Goal: Transaction & Acquisition: Book appointment/travel/reservation

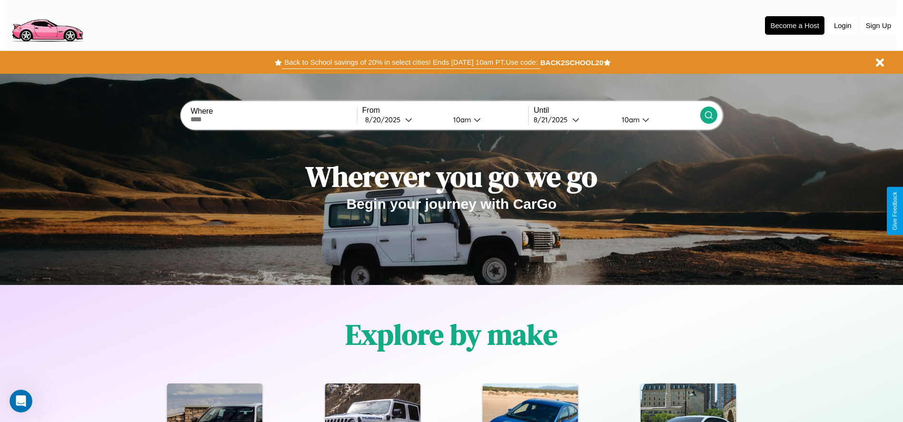
click at [411, 62] on button "Back to School savings of 20% in select cities! Ends 9/1 at 10am PT. Use code:" at bounding box center [411, 62] width 258 height 13
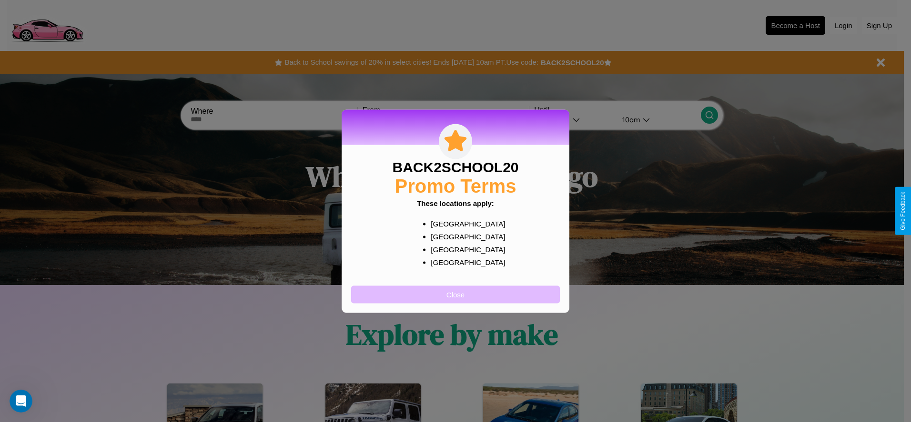
click at [455, 294] on button "Close" at bounding box center [455, 295] width 209 height 18
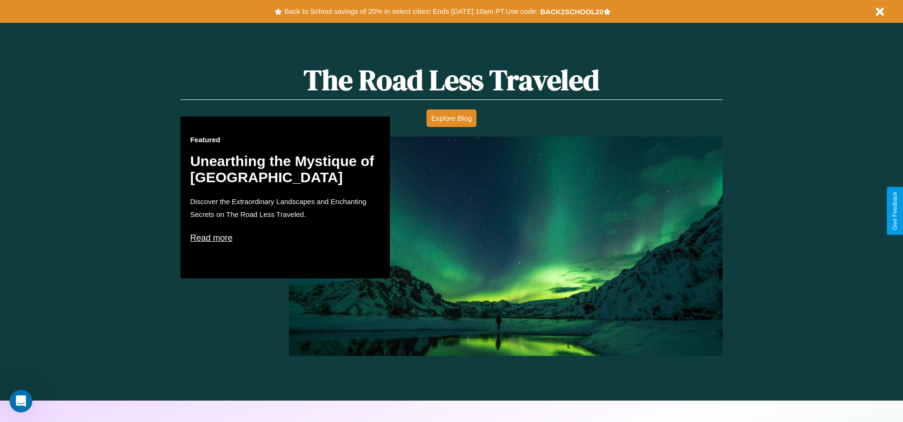
scroll to position [1366, 0]
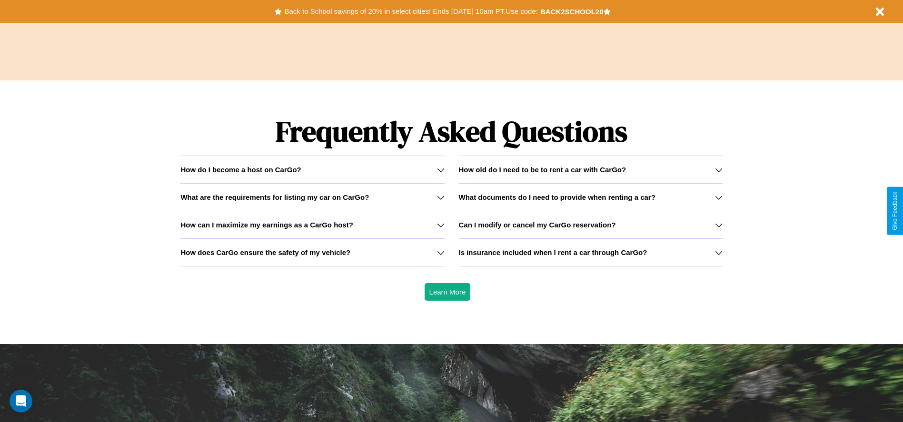
click at [591, 197] on h3 "What documents do I need to provide when renting a car?" at bounding box center [557, 197] width 197 height 8
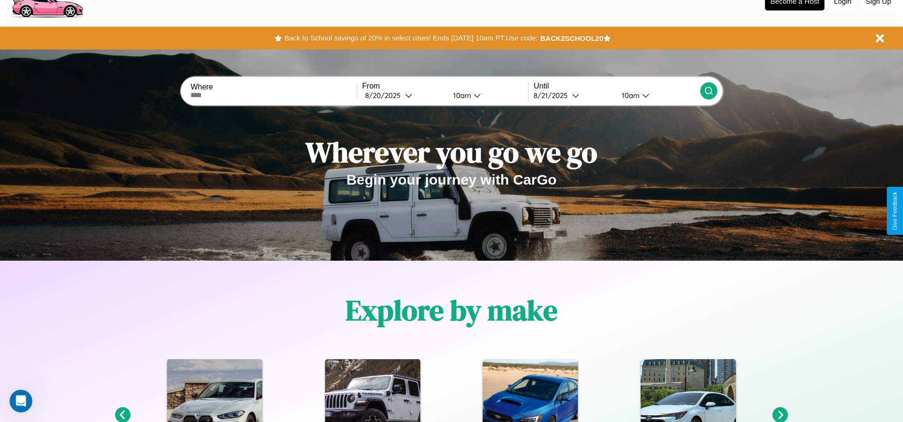
scroll to position [0, 0]
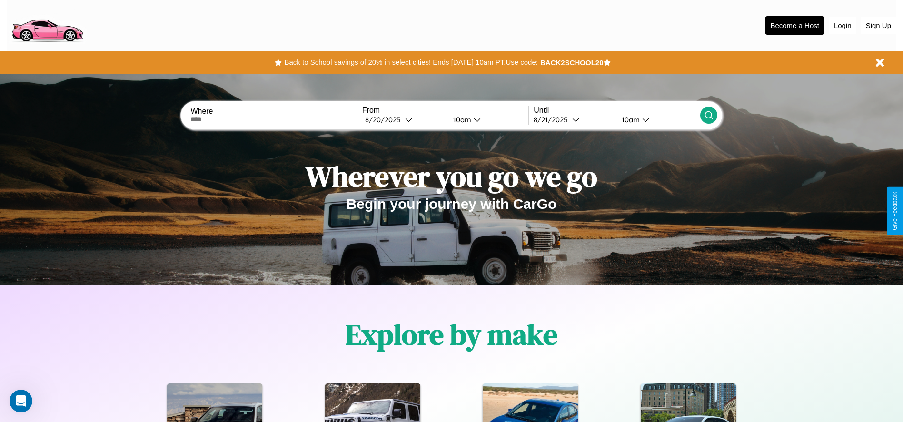
click at [274, 120] on input "text" at bounding box center [273, 120] width 166 height 8
type input "**********"
click at [404, 120] on div "8 / 20 / 2025" at bounding box center [385, 119] width 40 height 9
select select "*"
select select "****"
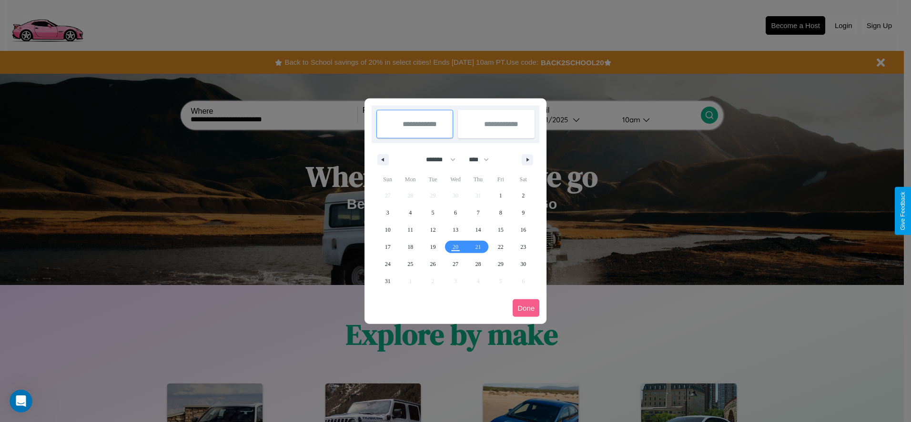
drag, startPoint x: 436, startPoint y: 160, endPoint x: 455, endPoint y: 191, distance: 36.8
click at [436, 160] on select "******* ******** ***** ***** *** **** **** ****** ********* ******* ******** **…" at bounding box center [439, 160] width 40 height 16
select select "*"
drag, startPoint x: 483, startPoint y: 160, endPoint x: 455, endPoint y: 191, distance: 41.8
click at [483, 160] on select "**** **** **** **** **** **** **** **** **** **** **** **** **** **** **** ****…" at bounding box center [478, 160] width 29 height 16
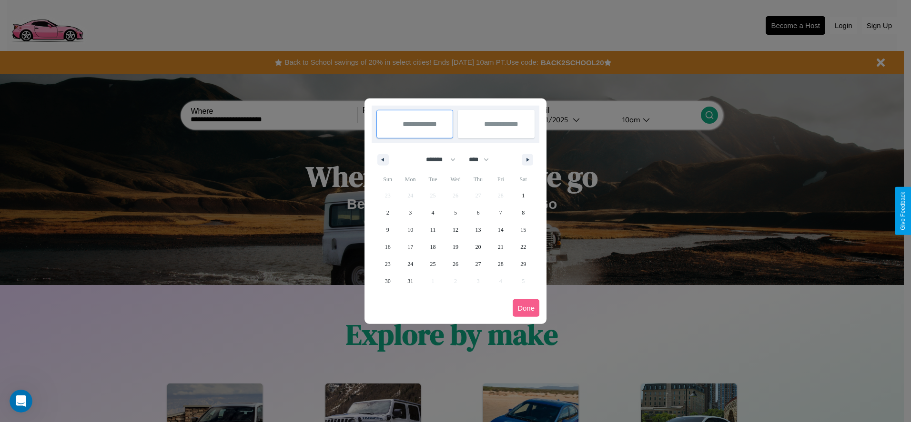
select select "****"
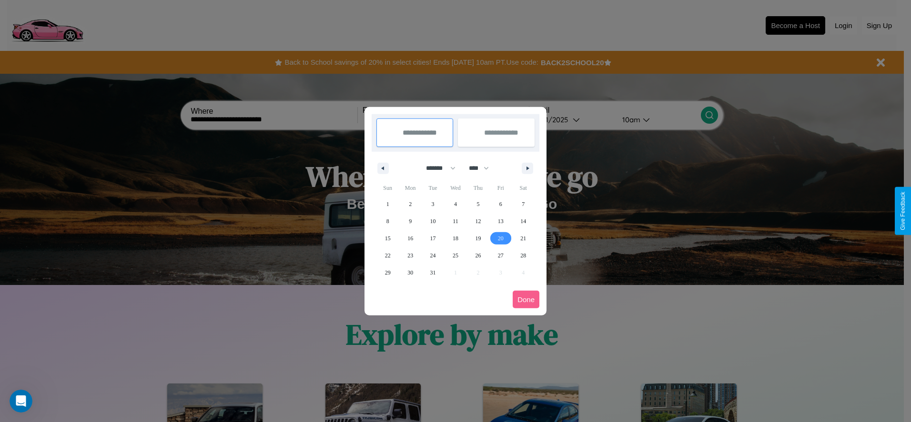
click at [500, 238] on span "20" at bounding box center [501, 238] width 6 height 17
type input "**********"
click at [387, 255] on span "22" at bounding box center [388, 255] width 6 height 17
type input "**********"
click at [526, 300] on button "Done" at bounding box center [525, 300] width 27 height 18
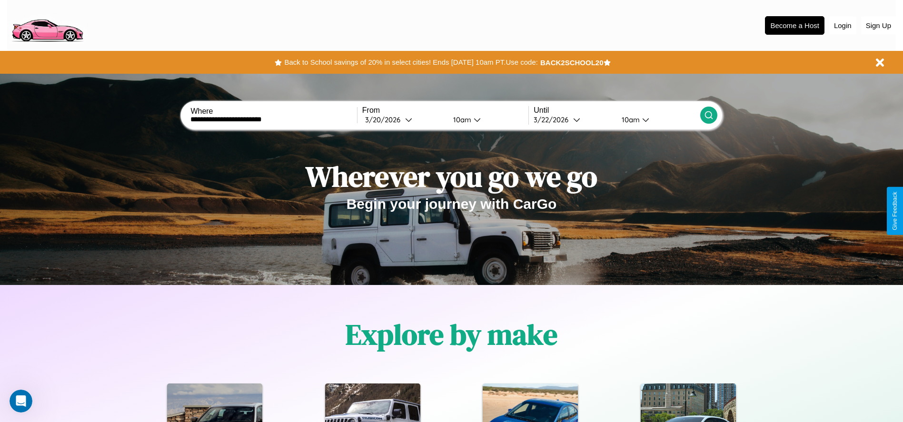
click at [709, 115] on icon at bounding box center [709, 115] width 10 height 10
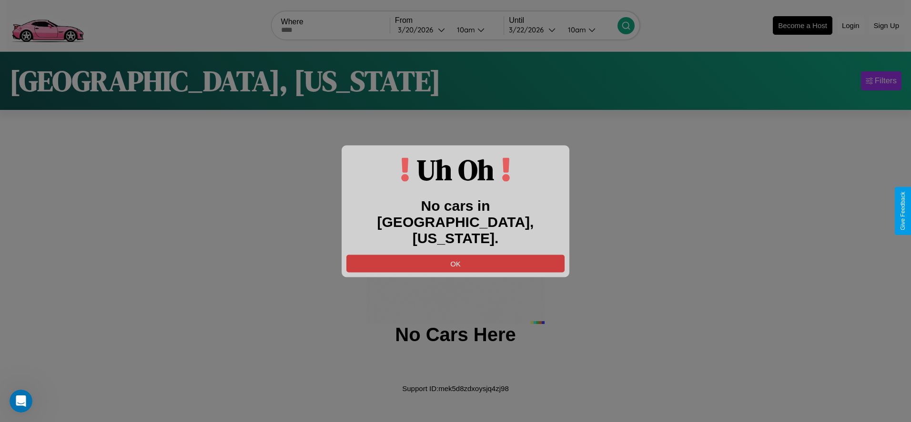
click at [455, 255] on button "OK" at bounding box center [455, 264] width 218 height 18
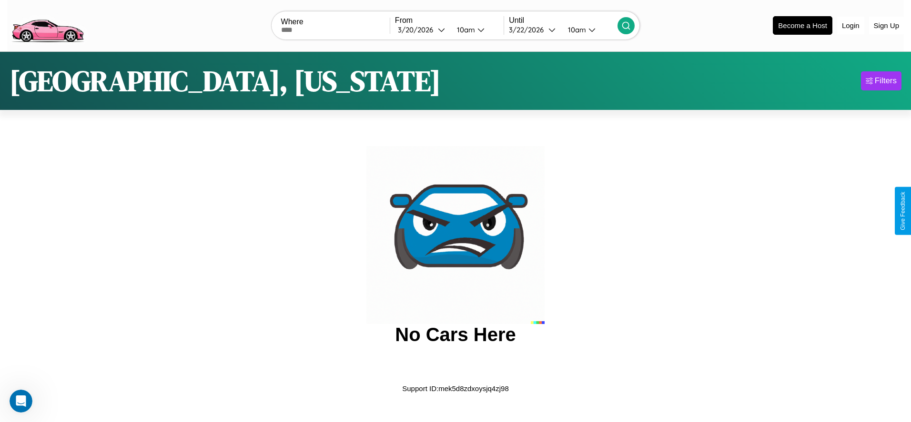
click at [47, 24] on img at bounding box center [47, 25] width 80 height 40
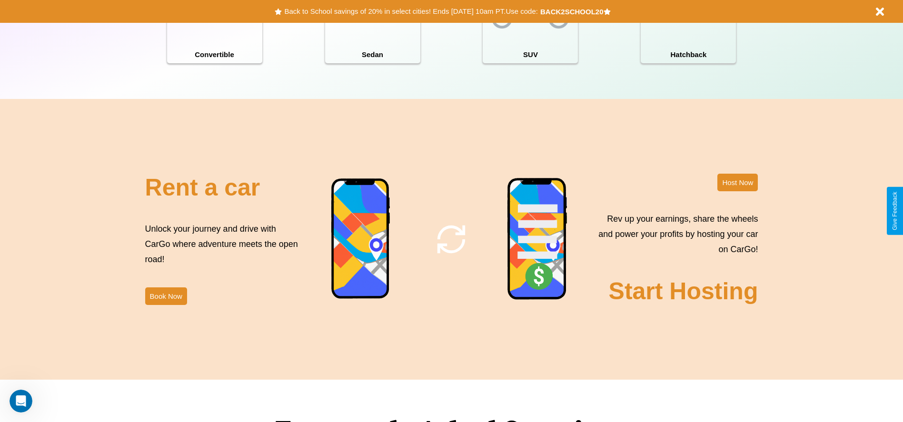
scroll to position [1152, 0]
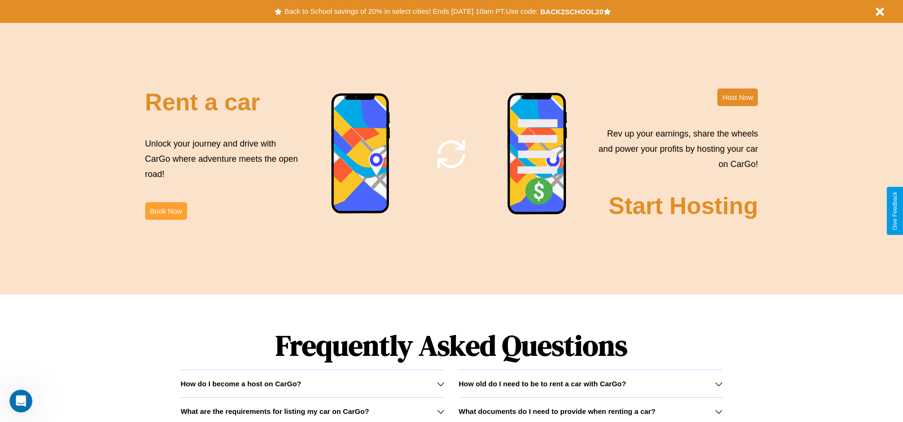
click at [166, 211] on button "Book Now" at bounding box center [166, 211] width 42 height 18
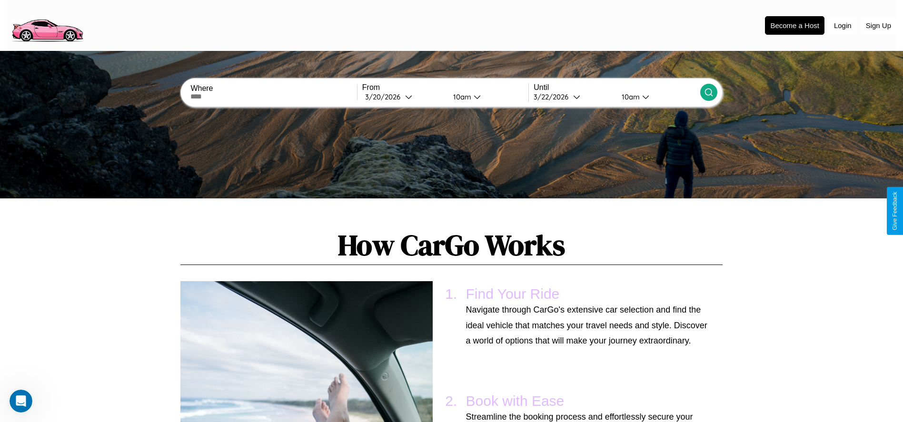
click at [274, 97] on input "text" at bounding box center [273, 97] width 166 height 8
type input "******"
click at [404, 97] on div "3 / 20 / 2026" at bounding box center [385, 96] width 40 height 9
select select "*"
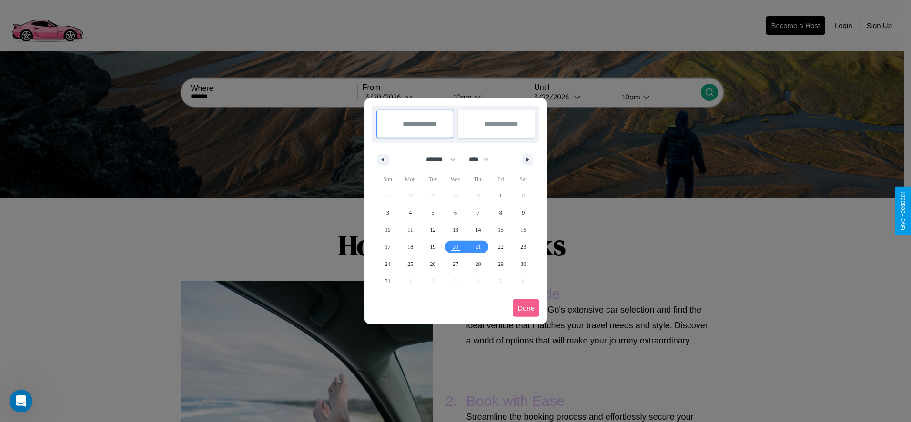
drag, startPoint x: 436, startPoint y: 160, endPoint x: 455, endPoint y: 191, distance: 36.8
click at [436, 160] on select "******* ******** ***** ***** *** **** **** ****** ********* ******* ******** **…" at bounding box center [439, 160] width 40 height 16
click at [483, 160] on select "**** **** **** **** **** **** **** **** **** **** **** **** **** **** **** ****…" at bounding box center [478, 160] width 29 height 16
select select "****"
click at [387, 230] on span "9" at bounding box center [387, 229] width 3 height 17
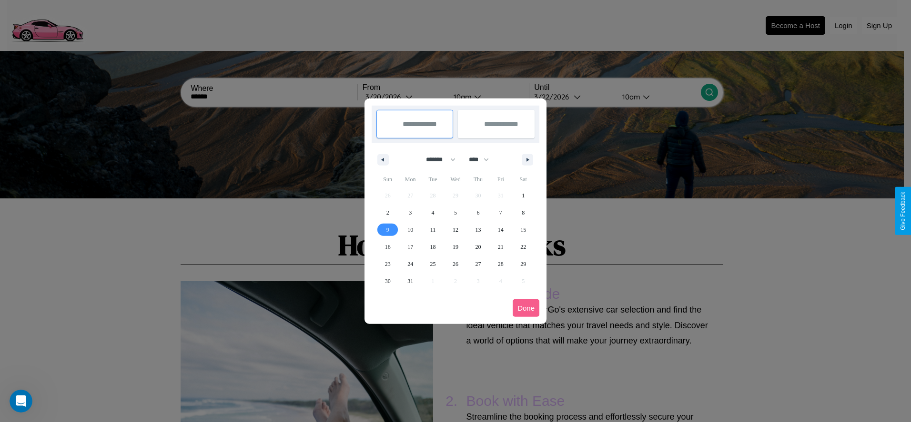
type input "**********"
click at [387, 247] on span "16" at bounding box center [388, 247] width 6 height 17
type input "**********"
click at [526, 308] on button "Done" at bounding box center [525, 309] width 27 height 18
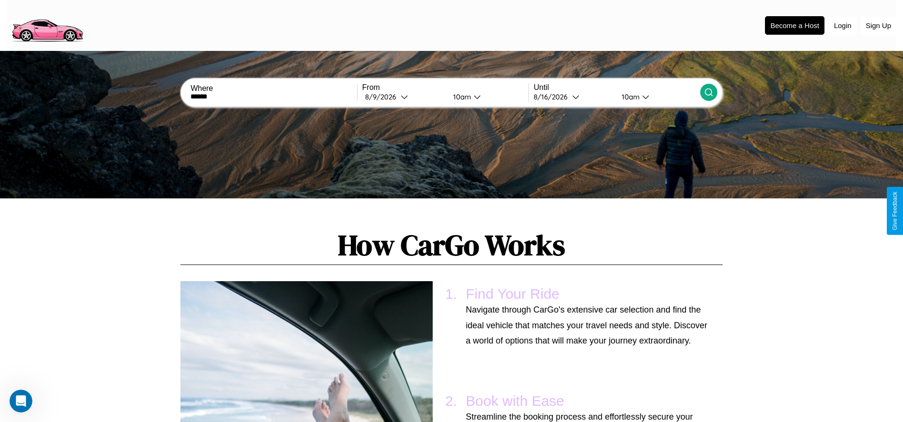
click at [709, 92] on icon at bounding box center [709, 93] width 10 height 10
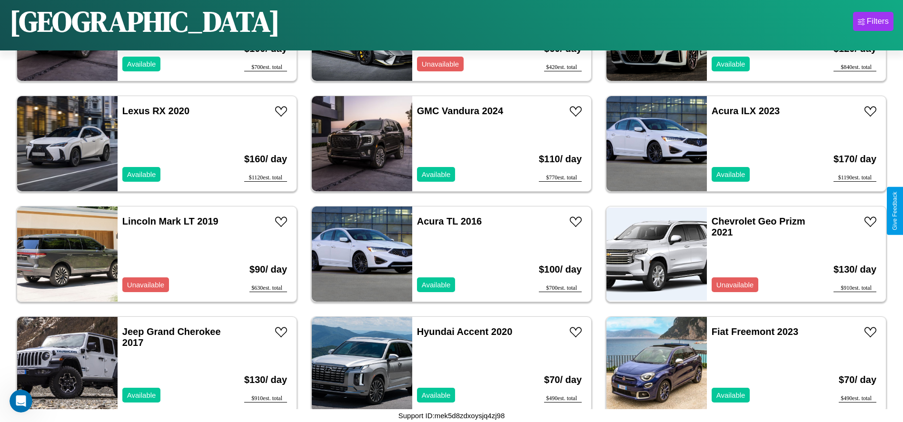
scroll to position [1432, 0]
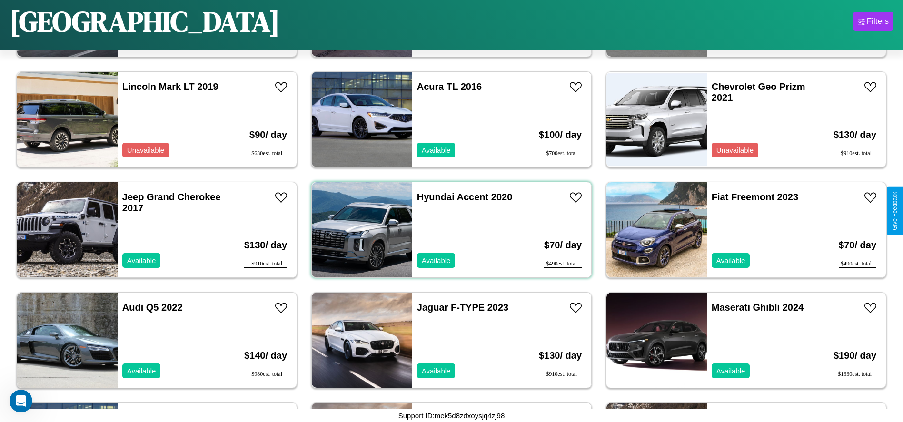
click at [448, 230] on div "Hyundai Accent 2020 Available" at bounding box center [467, 229] width 110 height 95
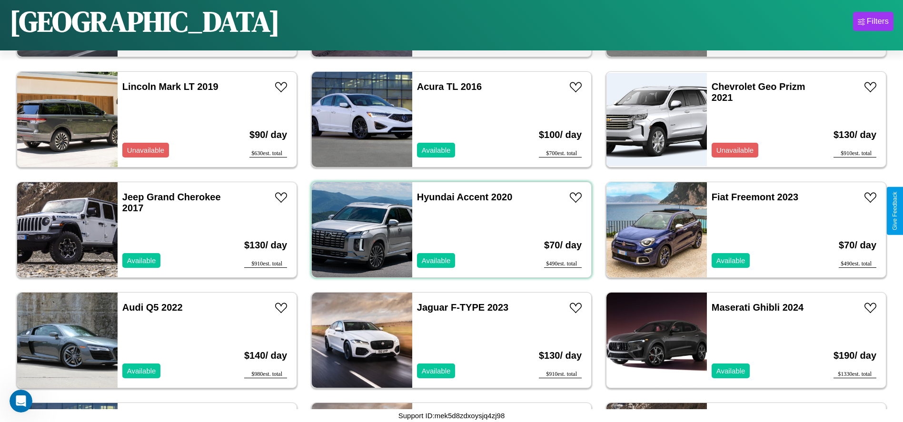
click at [448, 230] on div "Hyundai Accent 2020 Available" at bounding box center [467, 229] width 110 height 95
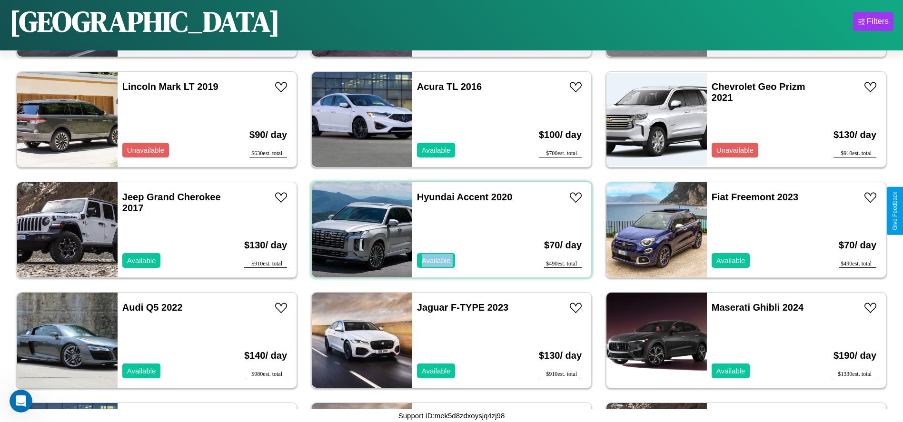
click at [448, 230] on div "Hyundai Accent 2020 Available" at bounding box center [467, 229] width 110 height 95
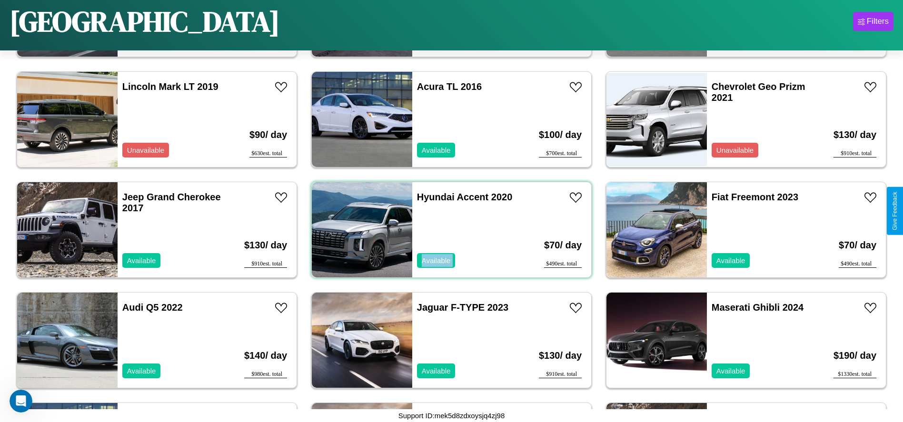
click at [448, 230] on div "Hyundai Accent 2020 Available" at bounding box center [467, 229] width 110 height 95
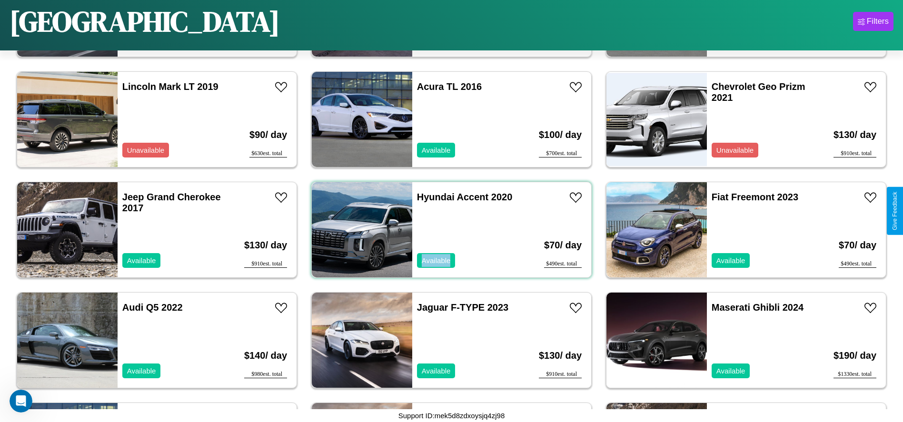
click at [448, 230] on div "Hyundai Accent 2020 Available" at bounding box center [467, 229] width 110 height 95
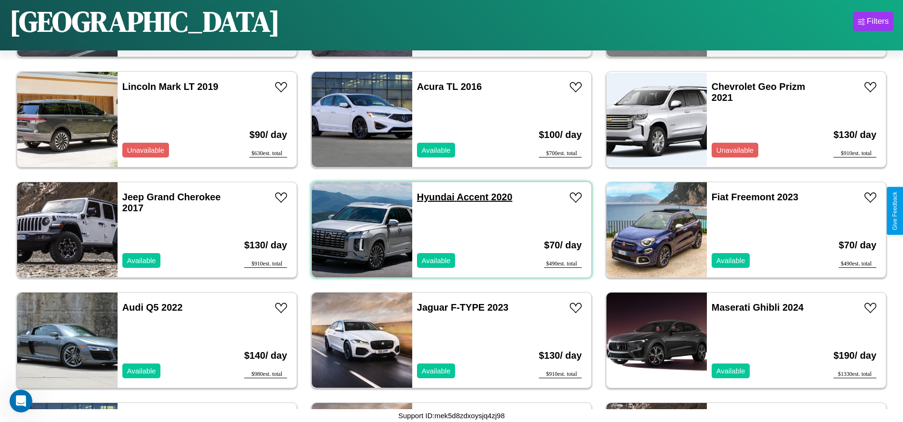
click at [432, 197] on link "Hyundai Accent 2020" at bounding box center [465, 197] width 96 height 10
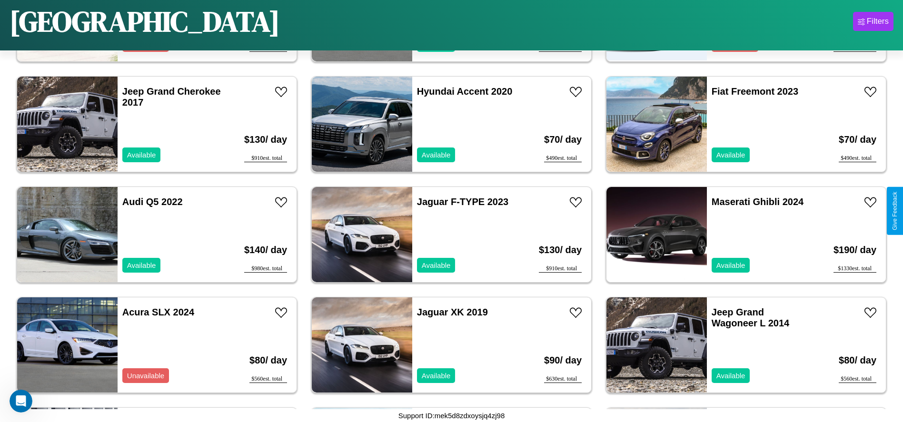
scroll to position [46, 0]
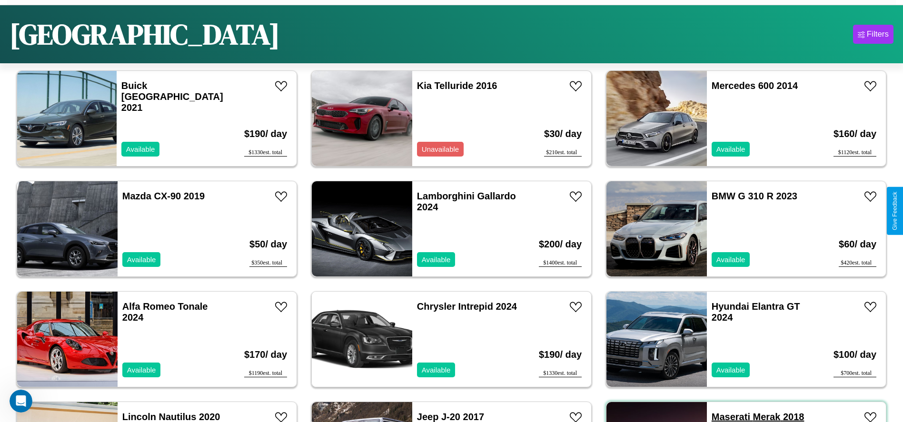
click at [725, 417] on link "Maserati Merak 2018" at bounding box center [758, 417] width 93 height 10
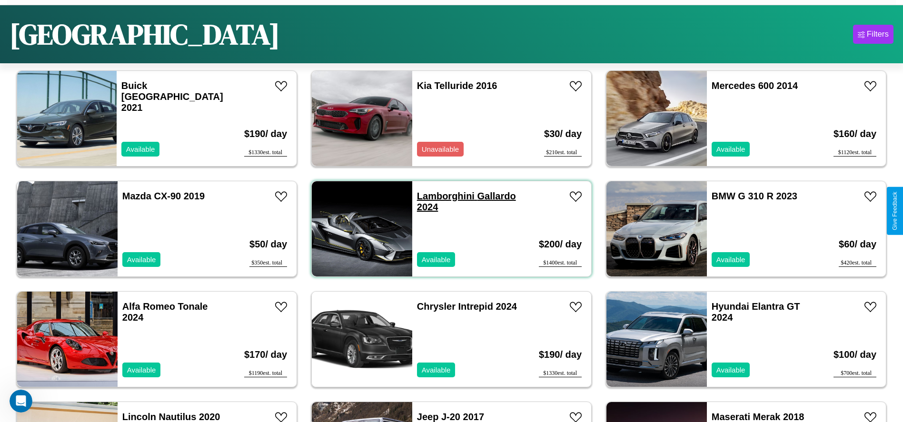
scroll to position [0, 0]
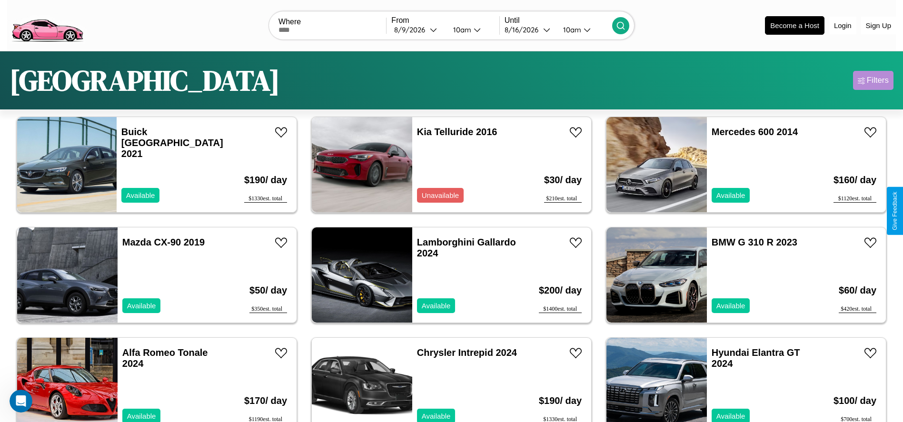
click at [873, 80] on div "Filters" at bounding box center [878, 81] width 22 height 10
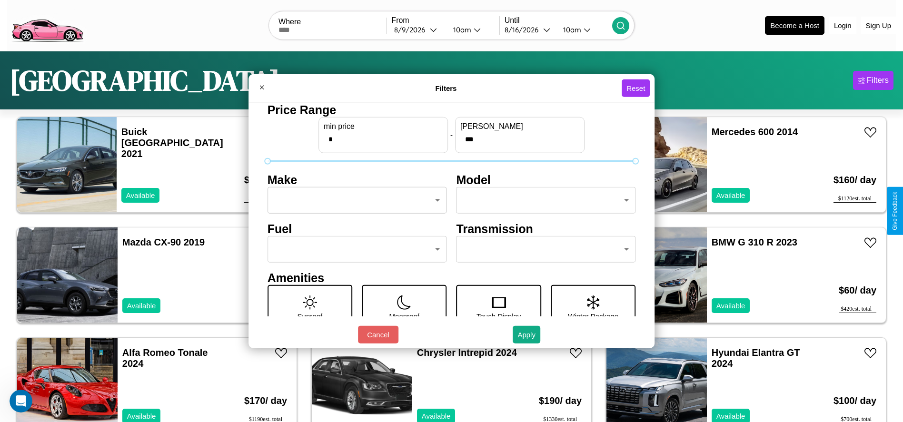
click at [354, 200] on body "CarGo Where From 8 / 9 / 2026 10am Until 8 / 16 / 2026 10am Become a Host Login…" at bounding box center [451, 240] width 903 height 481
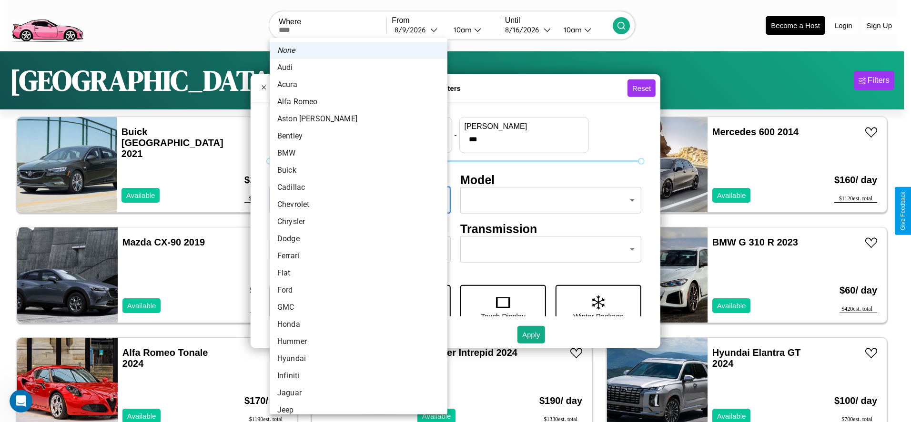
click at [355, 205] on li "Chevrolet" at bounding box center [359, 204] width 178 height 17
type input "*********"
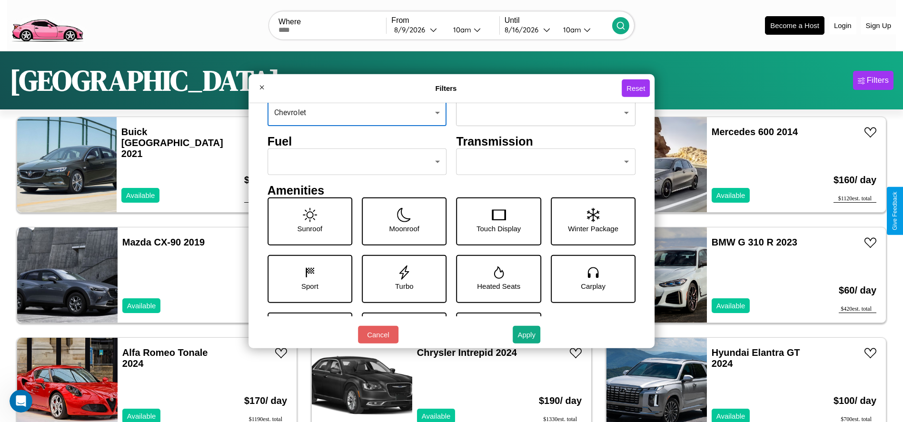
scroll to position [100, 0]
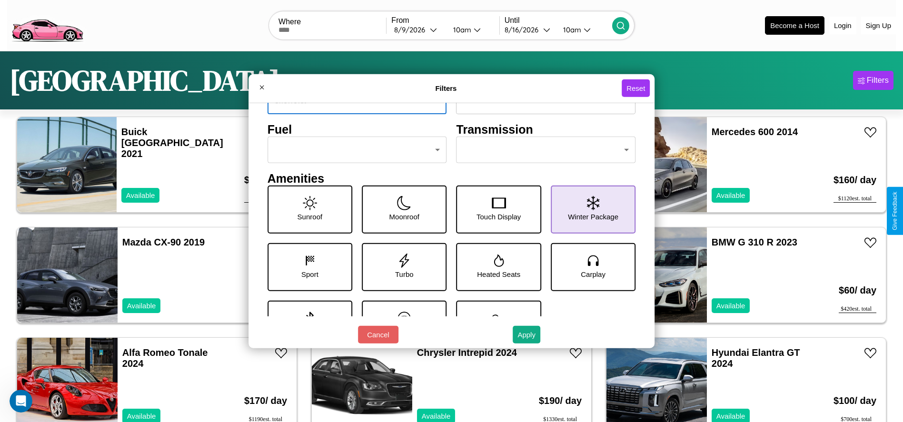
click at [588, 210] on icon at bounding box center [593, 203] width 12 height 14
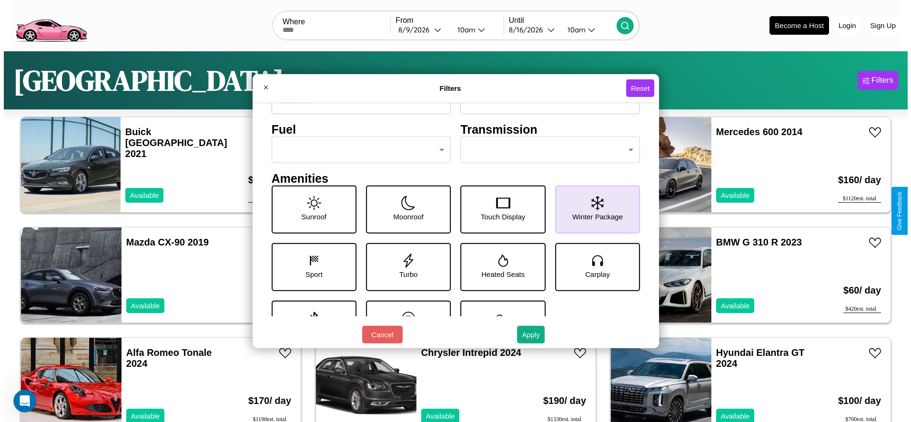
scroll to position [132, 0]
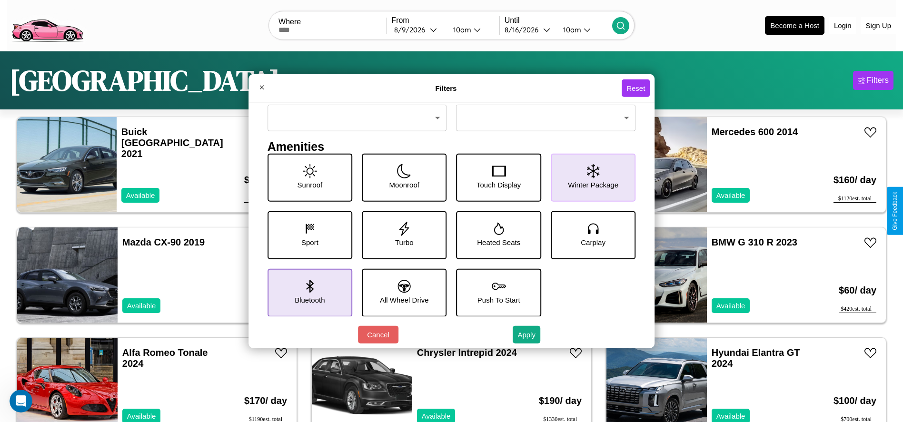
click at [308, 292] on icon at bounding box center [309, 286] width 7 height 13
click at [495, 235] on icon at bounding box center [499, 228] width 10 height 12
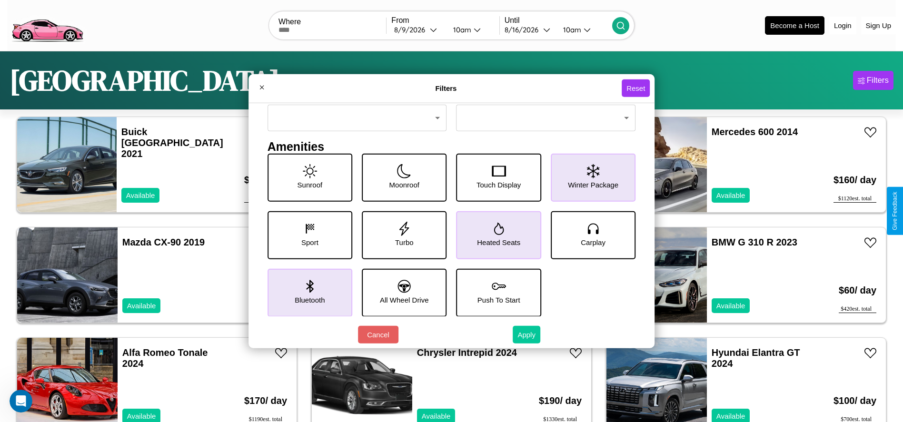
click at [527, 335] on button "Apply" at bounding box center [527, 335] width 28 height 18
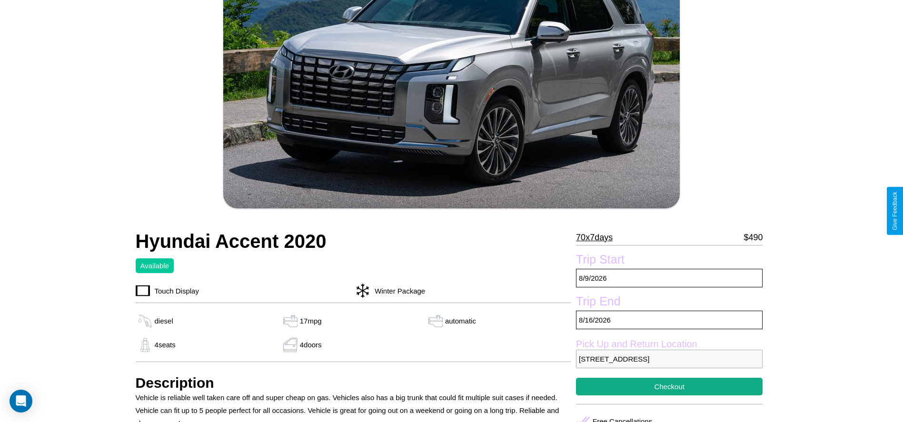
scroll to position [176, 0]
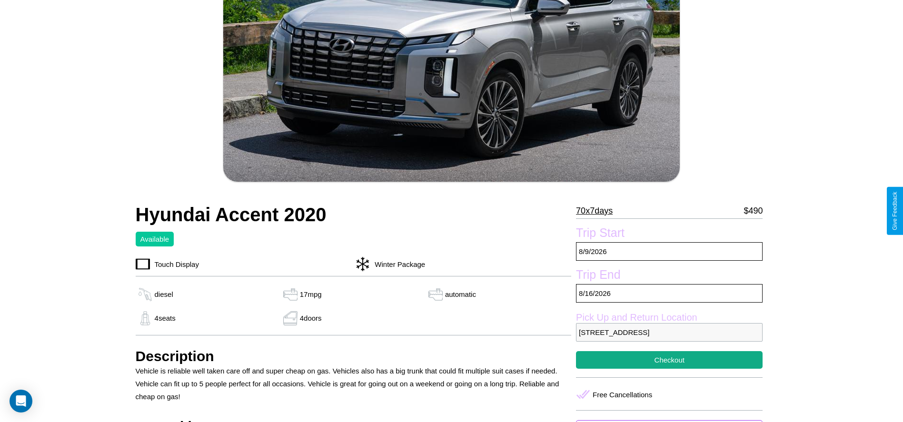
click at [598, 211] on p "70 x 7 days" at bounding box center [594, 210] width 37 height 15
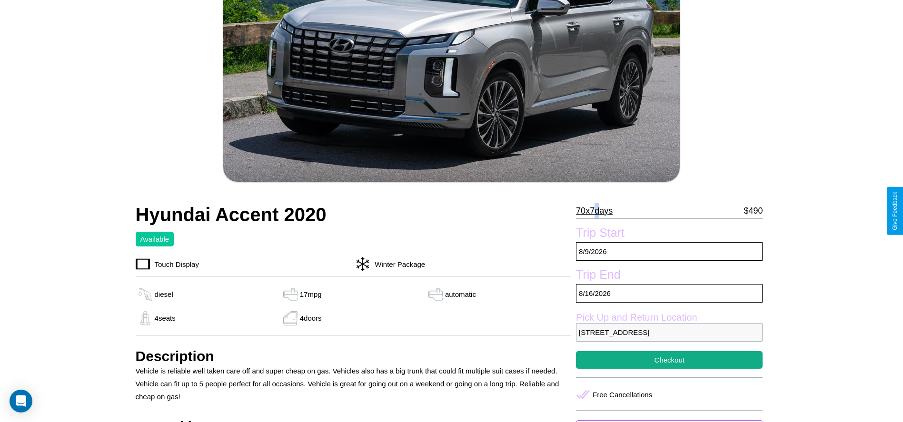
click at [598, 211] on p "70 x 7 days" at bounding box center [594, 210] width 37 height 15
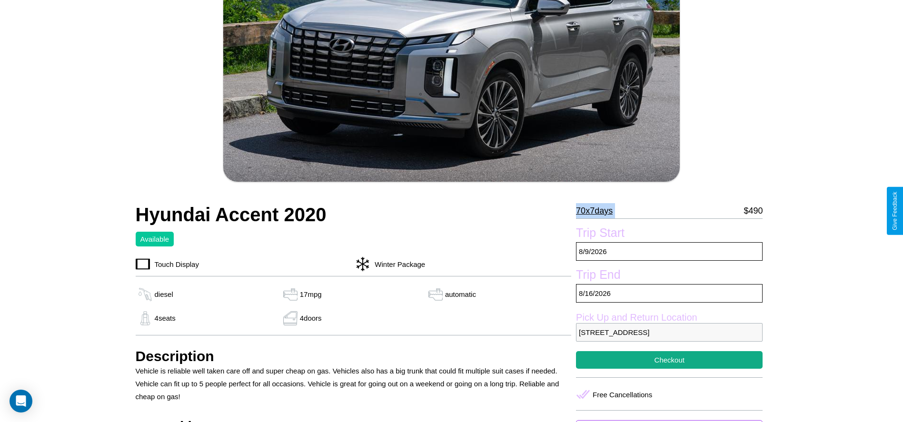
click at [598, 211] on p "70 x 7 days" at bounding box center [594, 210] width 37 height 15
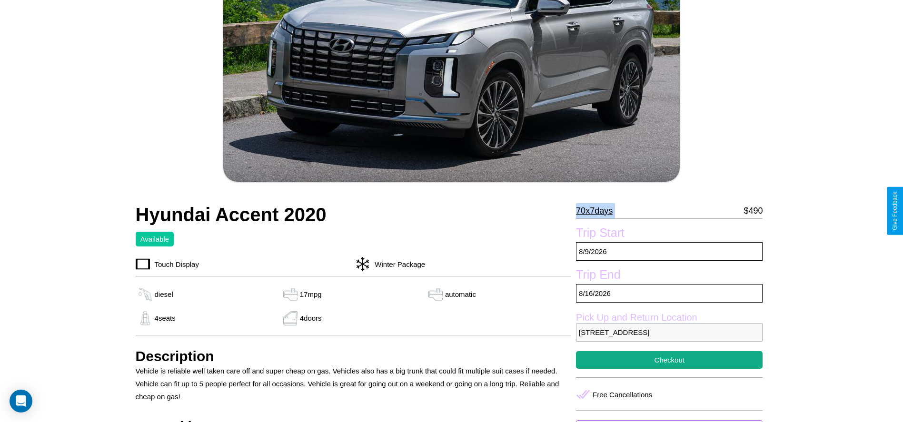
click at [598, 211] on p "70 x 7 days" at bounding box center [594, 210] width 37 height 15
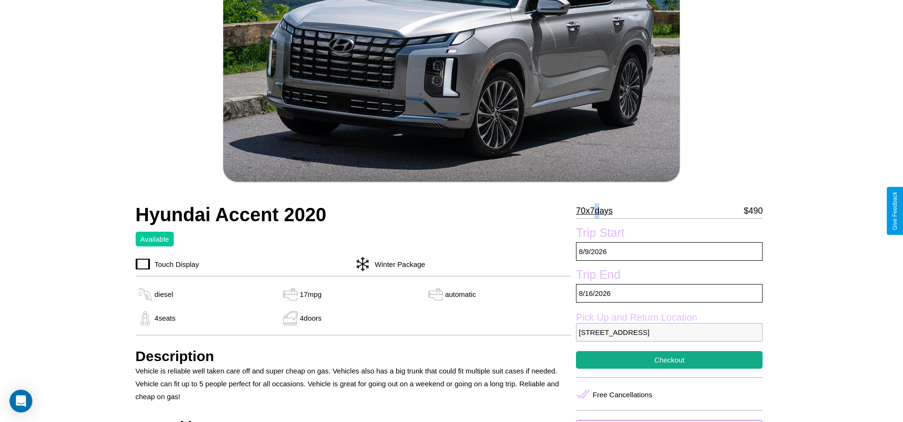
click at [598, 211] on p "70 x 7 days" at bounding box center [594, 210] width 37 height 15
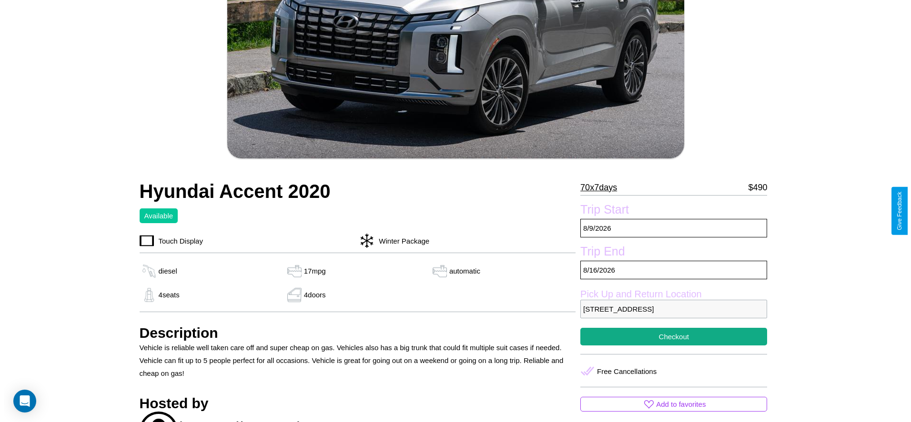
scroll to position [216, 0]
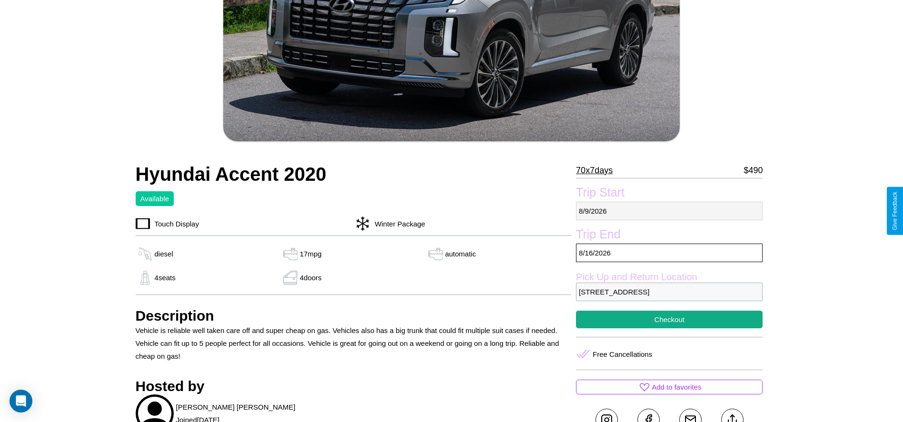
click at [670, 211] on p "[DATE]" at bounding box center [669, 211] width 187 height 19
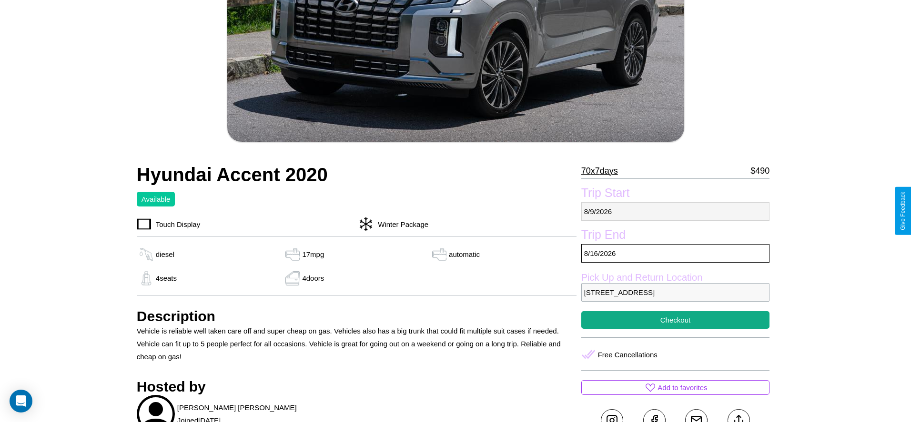
select select "*"
select select "****"
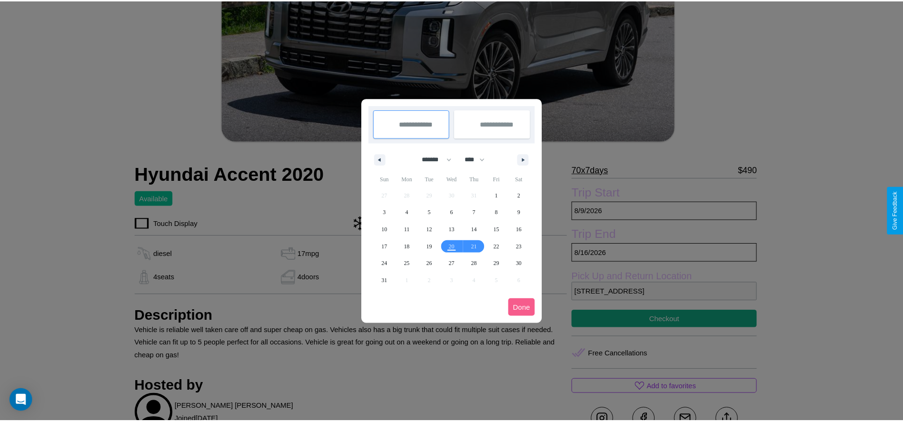
scroll to position [0, 0]
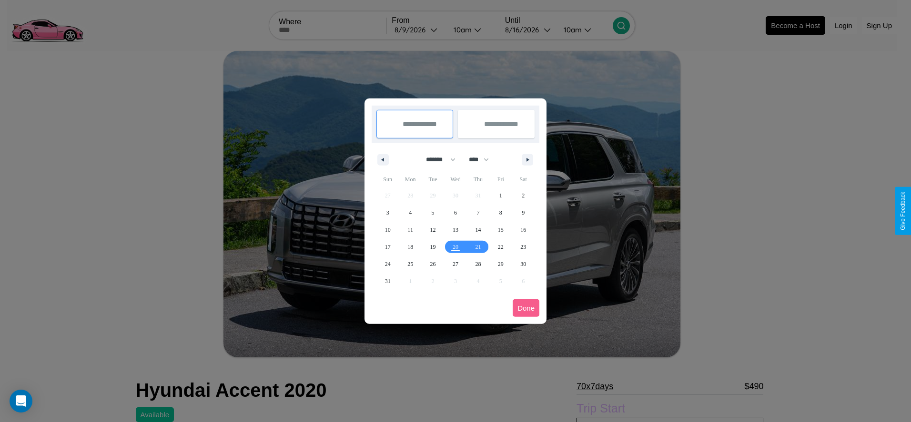
click at [418, 30] on div at bounding box center [455, 211] width 911 height 422
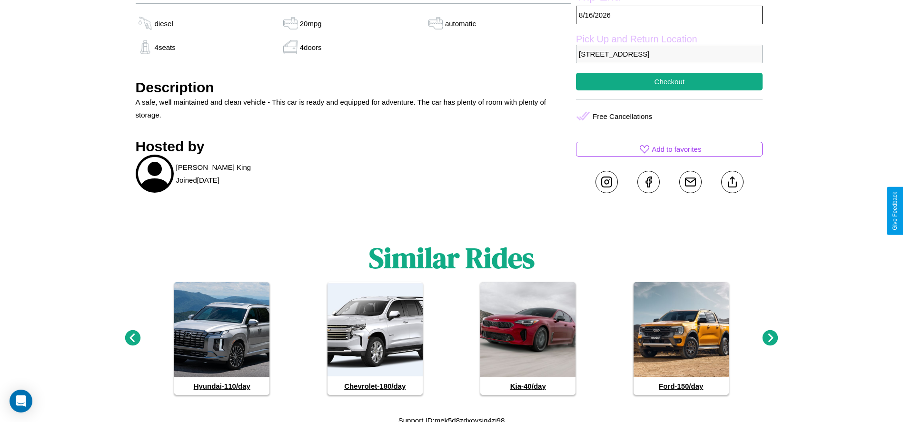
scroll to position [379, 0]
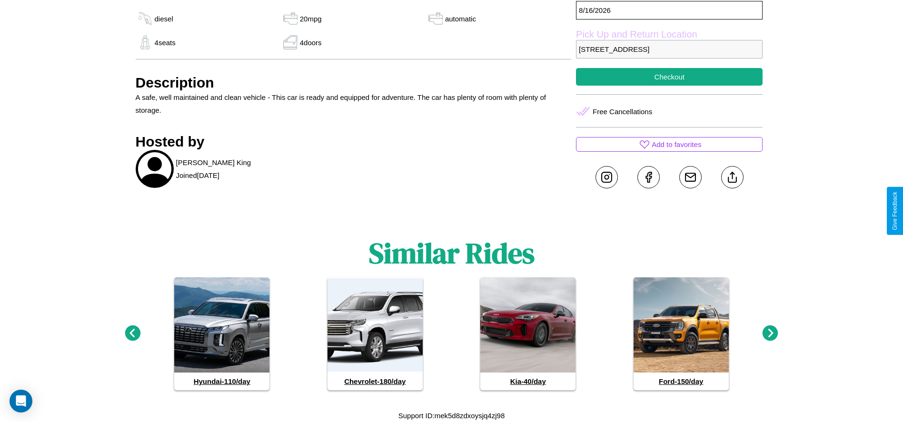
click at [771, 334] on icon at bounding box center [771, 334] width 16 height 16
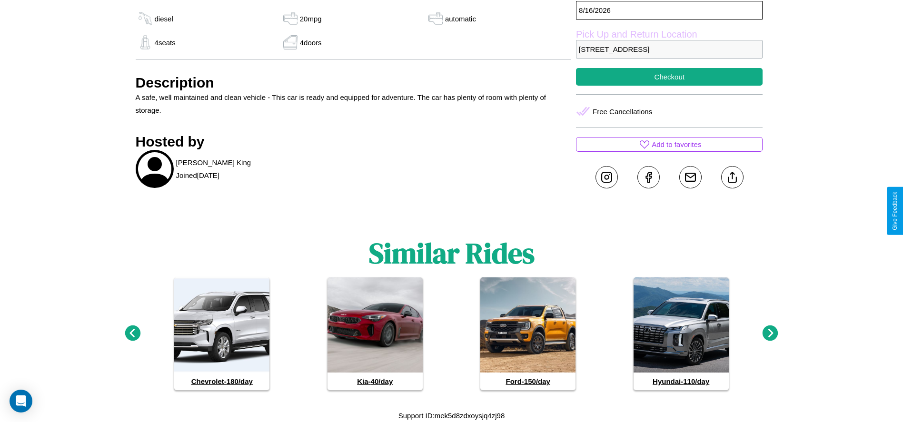
click at [771, 334] on icon at bounding box center [771, 334] width 16 height 16
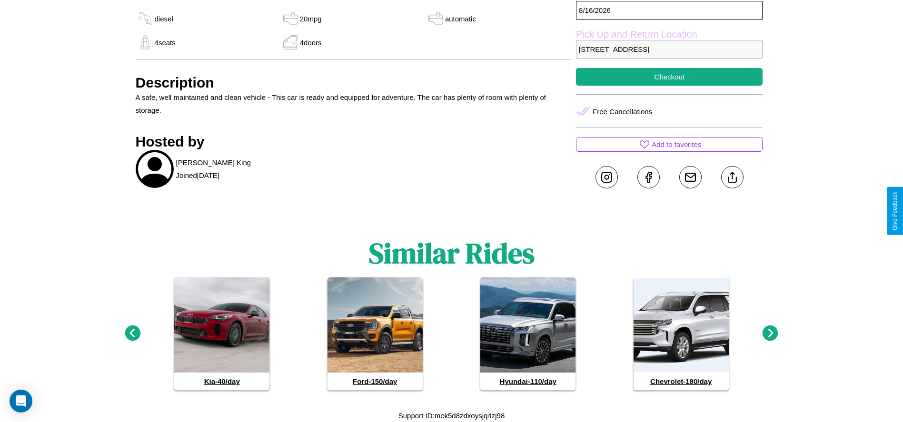
click at [132, 334] on icon at bounding box center [133, 334] width 16 height 16
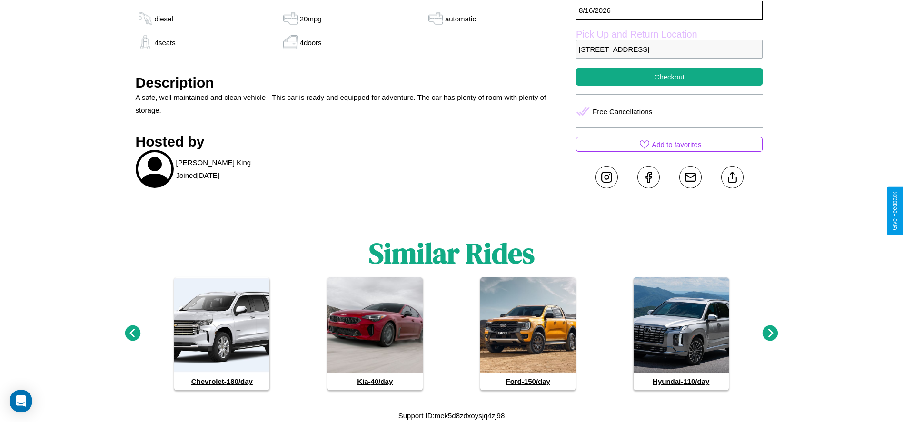
click at [771, 334] on icon at bounding box center [771, 334] width 16 height 16
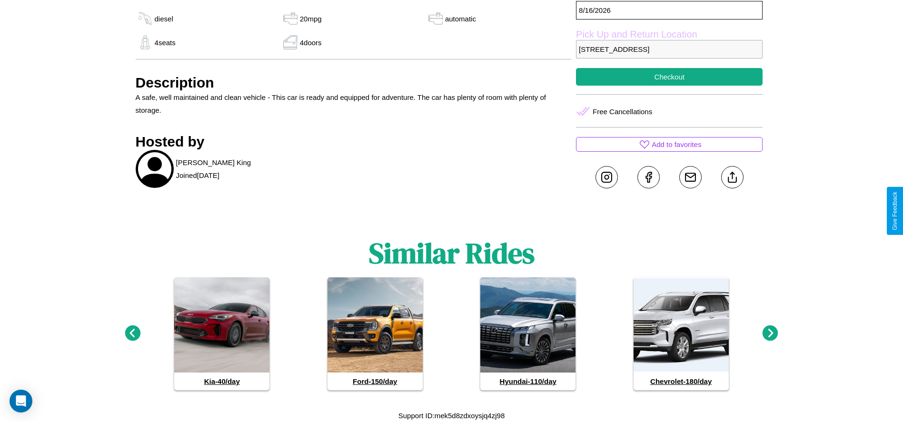
click at [771, 334] on icon at bounding box center [771, 334] width 16 height 16
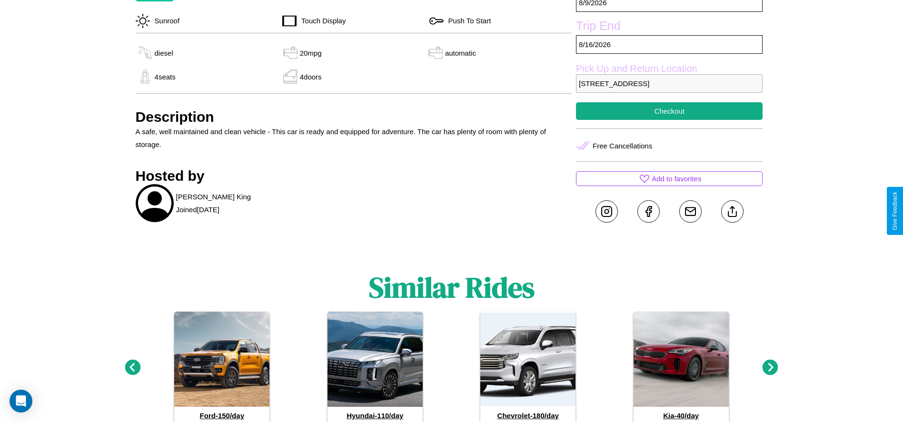
scroll to position [312, 0]
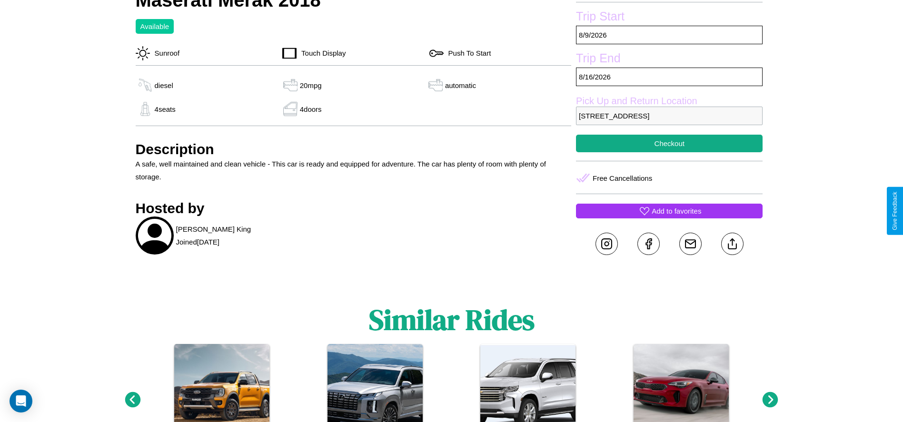
click at [670, 211] on p "Add to favorites" at bounding box center [677, 211] width 50 height 13
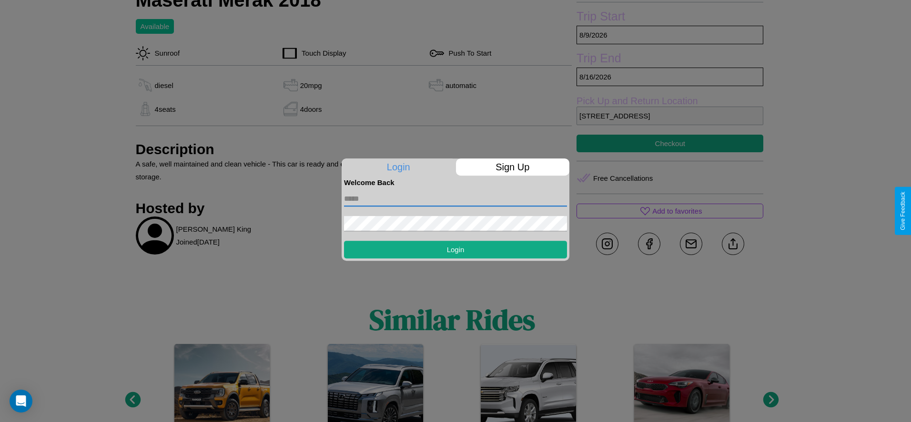
click at [455, 199] on input "text" at bounding box center [455, 198] width 223 height 15
type input "**********"
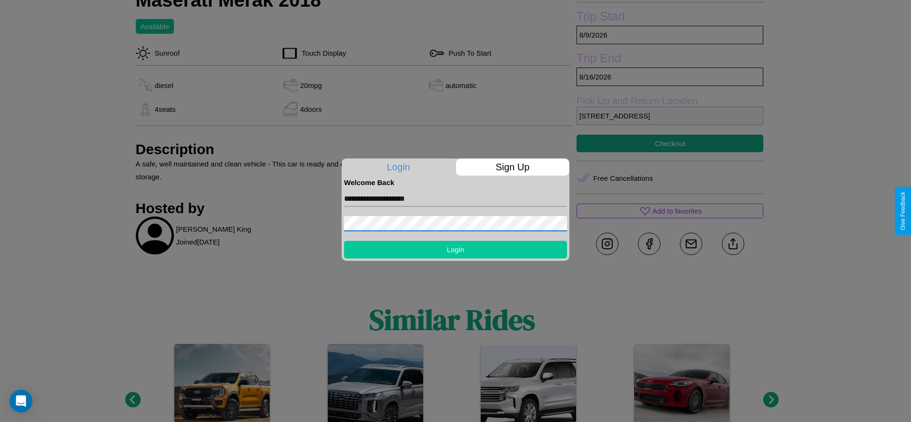
click at [455, 250] on button "Login" at bounding box center [455, 250] width 223 height 18
